Goal: Task Accomplishment & Management: Manage account settings

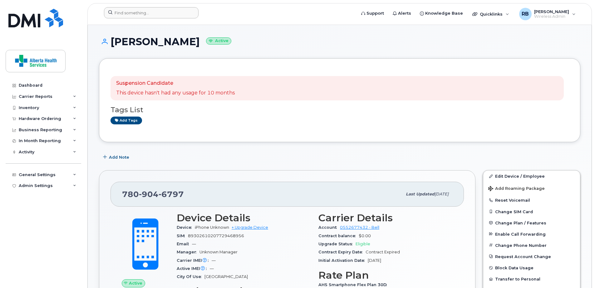
scroll to position [62, 0]
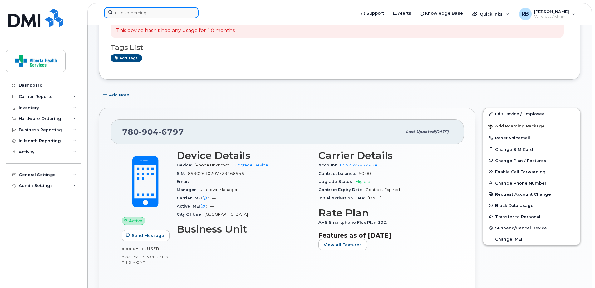
click at [127, 13] on input at bounding box center [151, 12] width 95 height 11
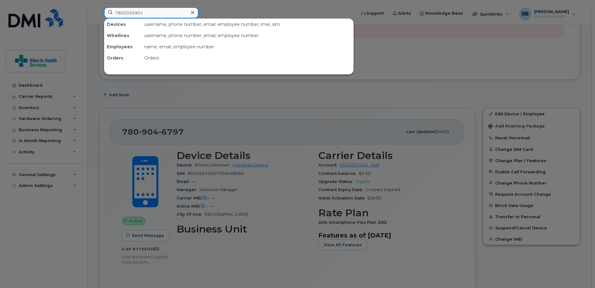
type input "7802036901"
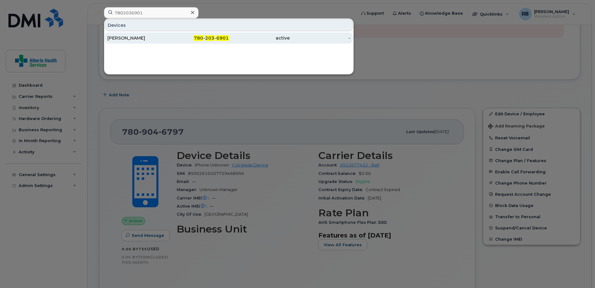
click at [244, 41] on div "active" at bounding box center [259, 37] width 61 height 11
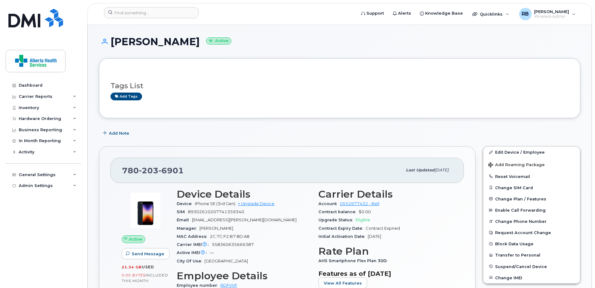
click at [480, 85] on h3 "Tags List" at bounding box center [339, 86] width 458 height 8
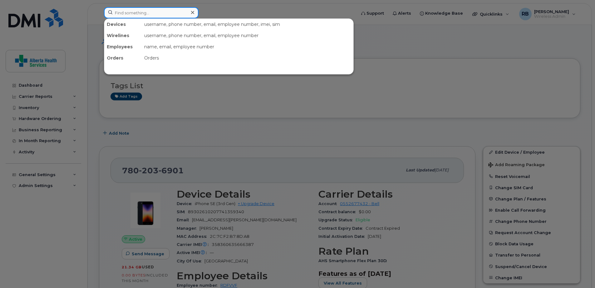
click at [120, 14] on input at bounding box center [151, 12] width 95 height 11
paste input "HG4P22YRHK"
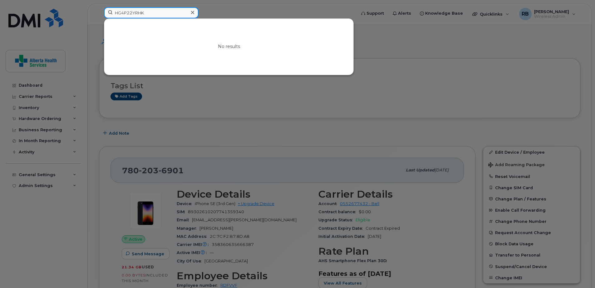
drag, startPoint x: 153, startPoint y: 12, endPoint x: 23, endPoint y: 6, distance: 130.0
click at [99, 7] on div "HG4P22YRHK No results" at bounding box center [228, 14] width 258 height 14
paste input "4038468158"
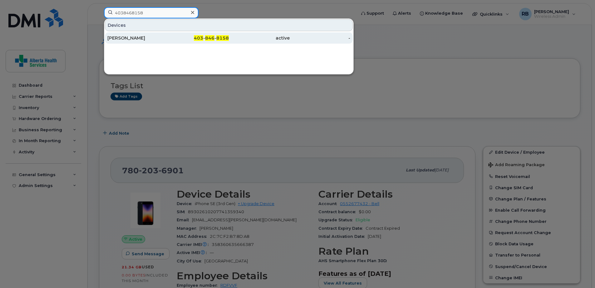
type input "4038468158"
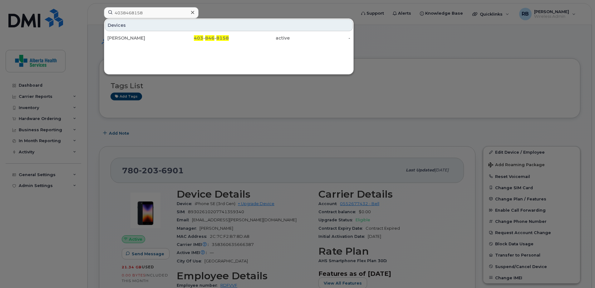
drag, startPoint x: 151, startPoint y: 36, endPoint x: 14, endPoint y: 38, distance: 136.3
click at [151, 36] on div "[PERSON_NAME]" at bounding box center [137, 38] width 61 height 6
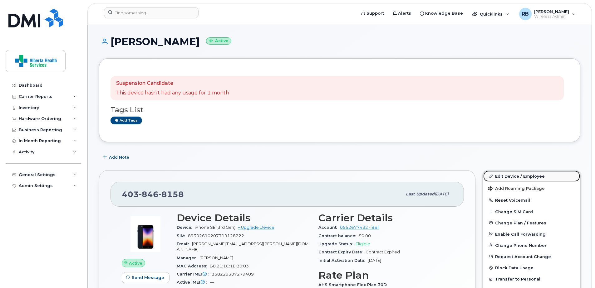
click at [524, 178] on link "Edit Device / Employee" at bounding box center [531, 176] width 97 height 11
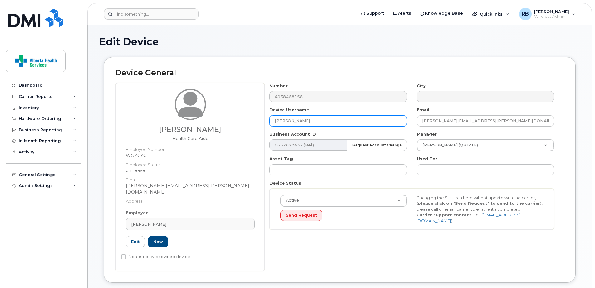
drag, startPoint x: 327, startPoint y: 123, endPoint x: 89, endPoint y: 117, distance: 238.1
click at [97, 120] on div "Edit Device Device General [PERSON_NAME] Health Care Aide Employee Number: WGZC…" at bounding box center [340, 286] width 504 height 523
paste input "[PERSON_NAME]"
type input "[PERSON_NAME]"
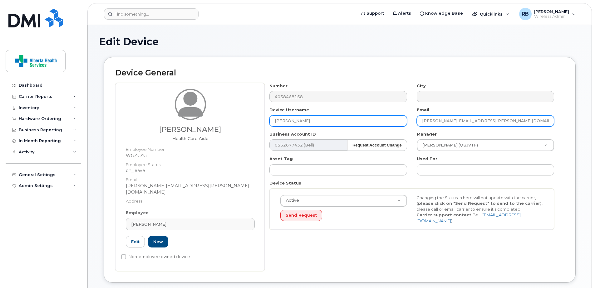
drag, startPoint x: 528, startPoint y: 119, endPoint x: 322, endPoint y: 116, distance: 206.2
click at [333, 116] on div "Number 4038468158 City Device Username Danielle Hansen Email Kimberley.DeFoor@a…" at bounding box center [412, 159] width 294 height 152
paste input "Danielle.Hansen@albertahealthservices"
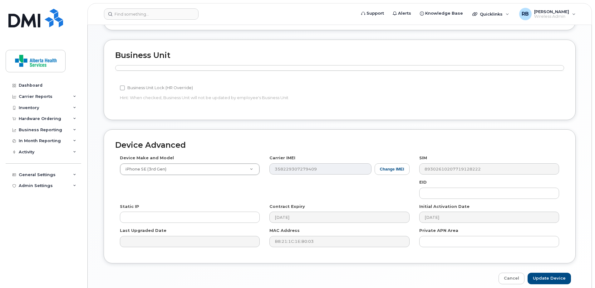
scroll to position [274, 0]
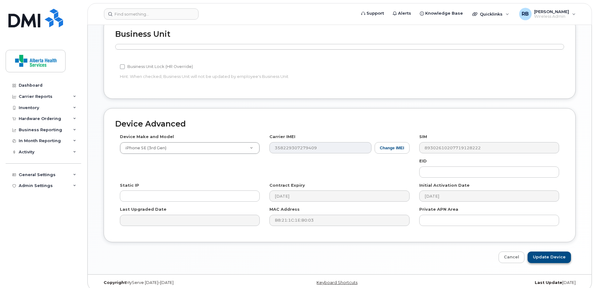
type input "[PERSON_NAME][EMAIL_ADDRESS][PERSON_NAME][DOMAIN_NAME]"
click at [568, 252] on input "Update Device" at bounding box center [548, 258] width 43 height 12
type input "Saving..."
